Goal: Entertainment & Leisure: Consume media (video, audio)

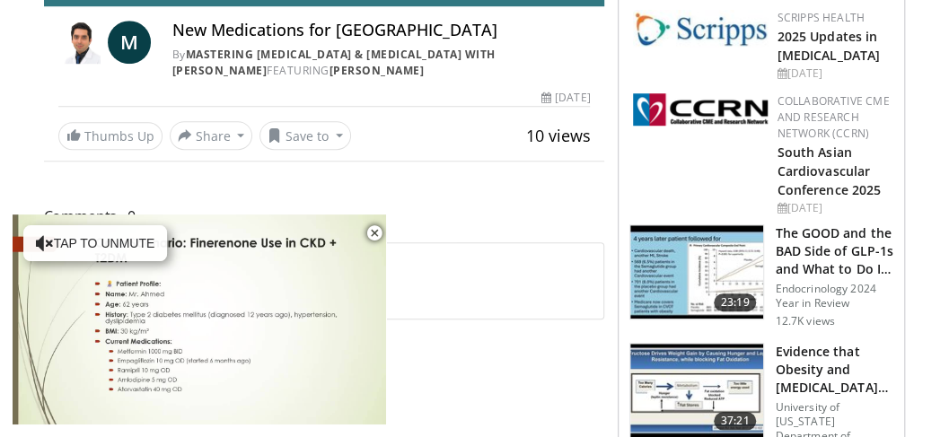
scroll to position [539, 0]
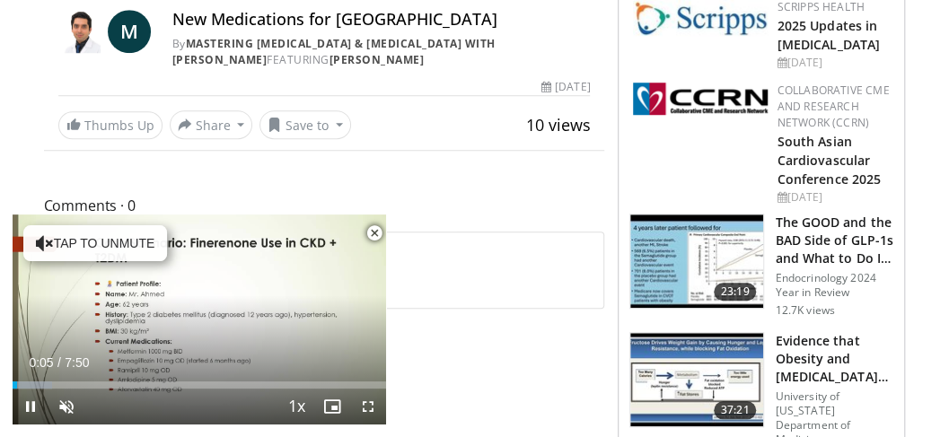
click at [373, 232] on span "Video Player" at bounding box center [375, 234] width 36 height 36
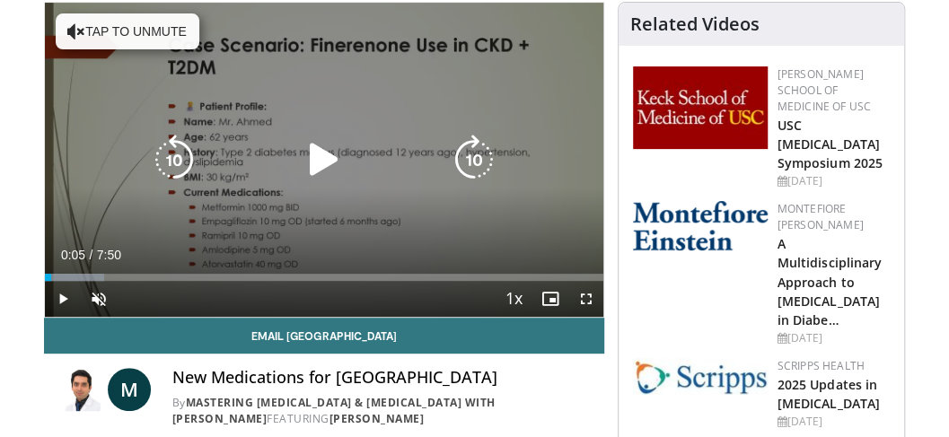
scroll to position [163, 0]
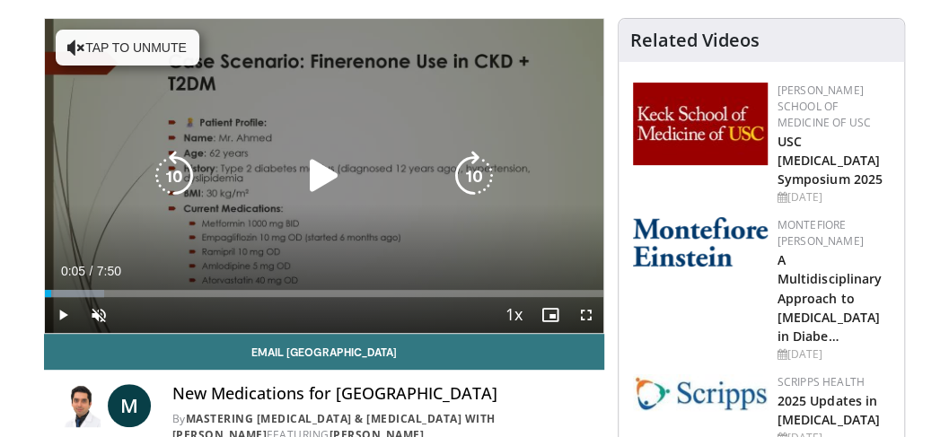
click at [317, 171] on icon "Video Player" at bounding box center [324, 176] width 50 height 50
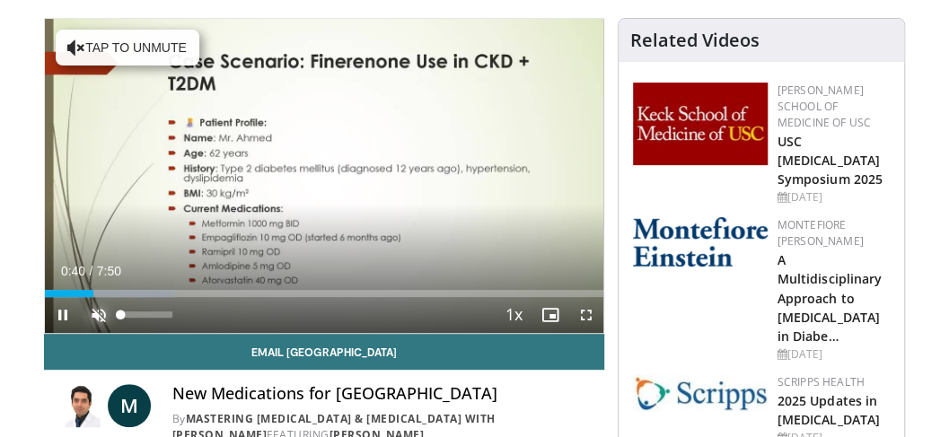
click at [96, 313] on video-js "**********" at bounding box center [324, 176] width 559 height 314
click at [98, 311] on span "Video Player" at bounding box center [99, 315] width 36 height 36
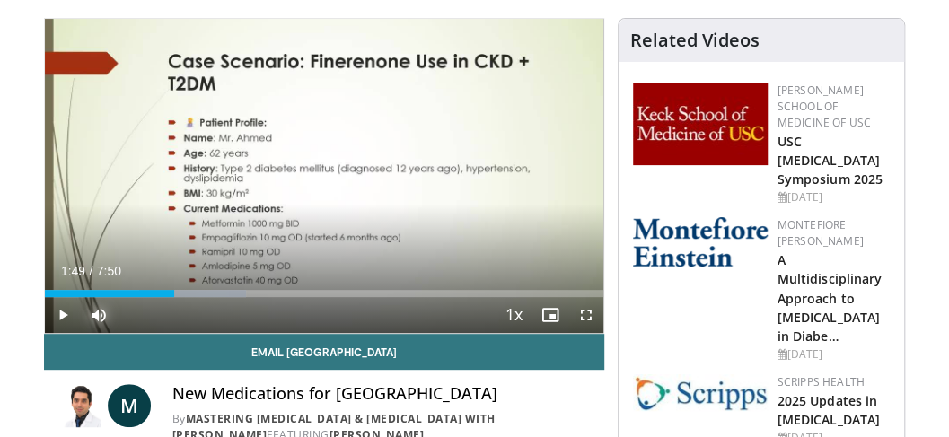
drag, startPoint x: 141, startPoint y: 291, endPoint x: 174, endPoint y: 299, distance: 34.2
click at [174, 299] on div "Current Time 1:49 / Duration 7:50 Play Skip Backward Skip Forward Mute 0% Loade…" at bounding box center [324, 315] width 559 height 36
drag, startPoint x: 185, startPoint y: 291, endPoint x: 198, endPoint y: 296, distance: 14.5
click at [198, 296] on video-js "**********" at bounding box center [324, 176] width 559 height 314
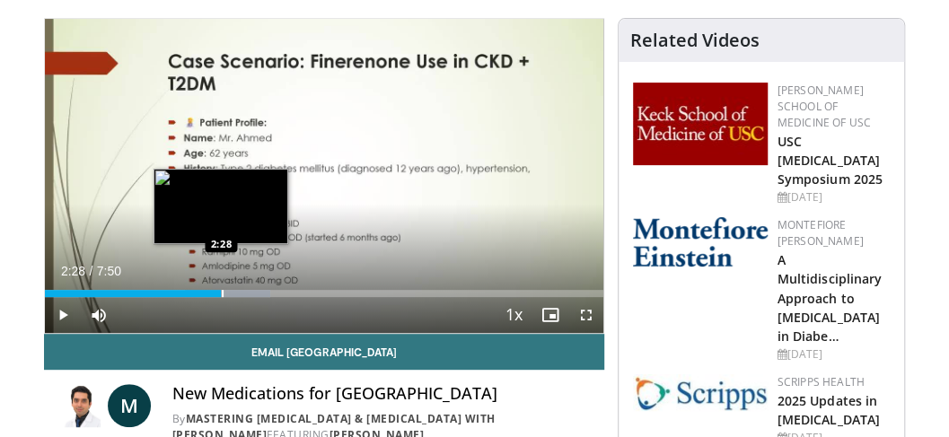
drag, startPoint x: 200, startPoint y: 292, endPoint x: 221, endPoint y: 295, distance: 20.8
click at [222, 295] on div "Progress Bar" at bounding box center [223, 293] width 2 height 7
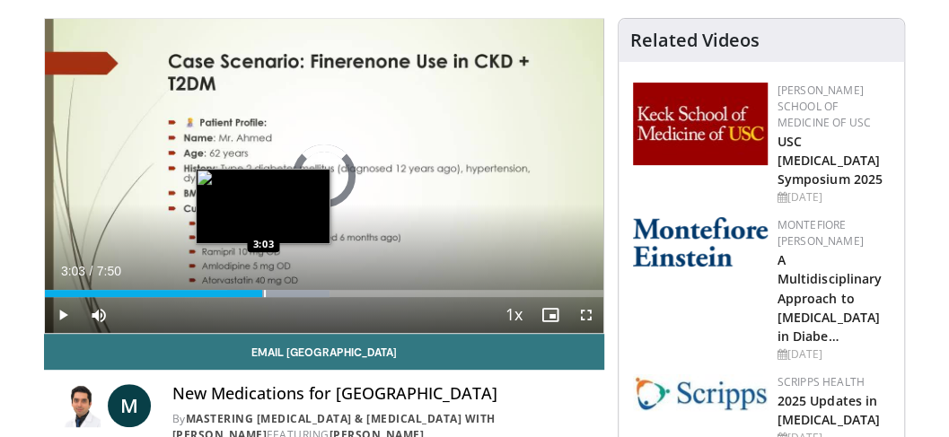
drag, startPoint x: 248, startPoint y: 291, endPoint x: 263, endPoint y: 294, distance: 15.5
click at [264, 294] on div "Progress Bar" at bounding box center [265, 293] width 2 height 7
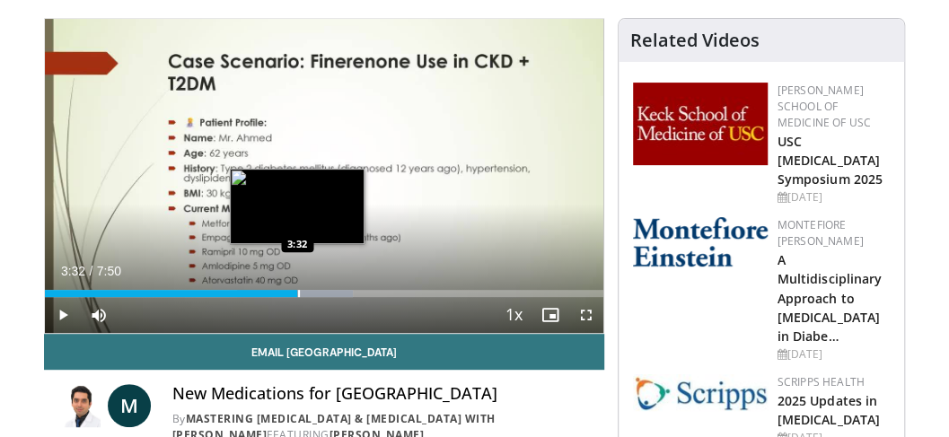
drag, startPoint x: 275, startPoint y: 293, endPoint x: 297, endPoint y: 295, distance: 22.6
click at [298, 295] on div "Progress Bar" at bounding box center [299, 293] width 2 height 7
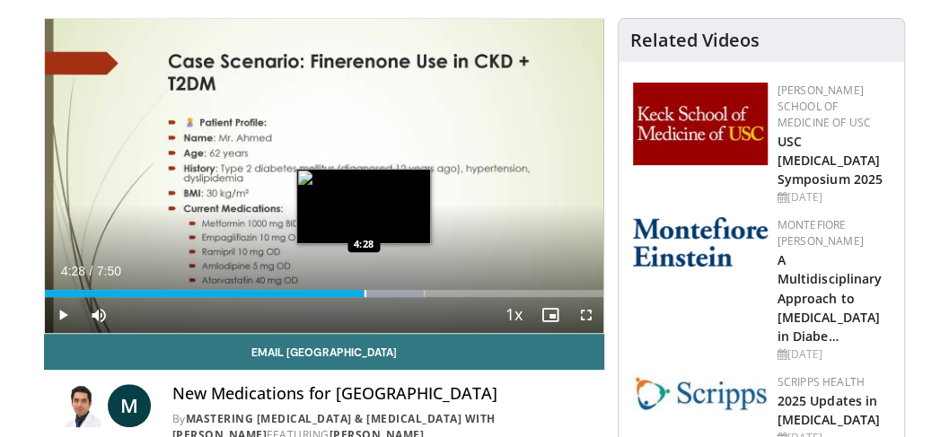
drag, startPoint x: 341, startPoint y: 293, endPoint x: 364, endPoint y: 293, distance: 22.5
click at [365, 293] on div "Progress Bar" at bounding box center [366, 293] width 2 height 7
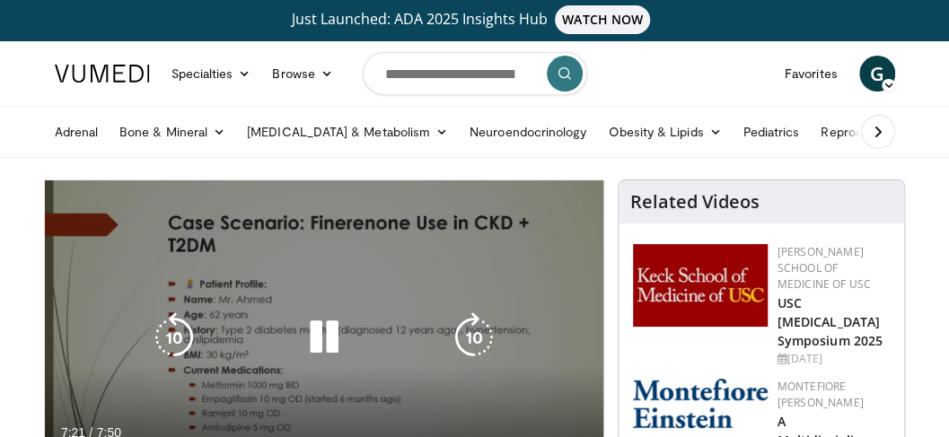
scroll to position [0, 0]
